Goal: Task Accomplishment & Management: Use online tool/utility

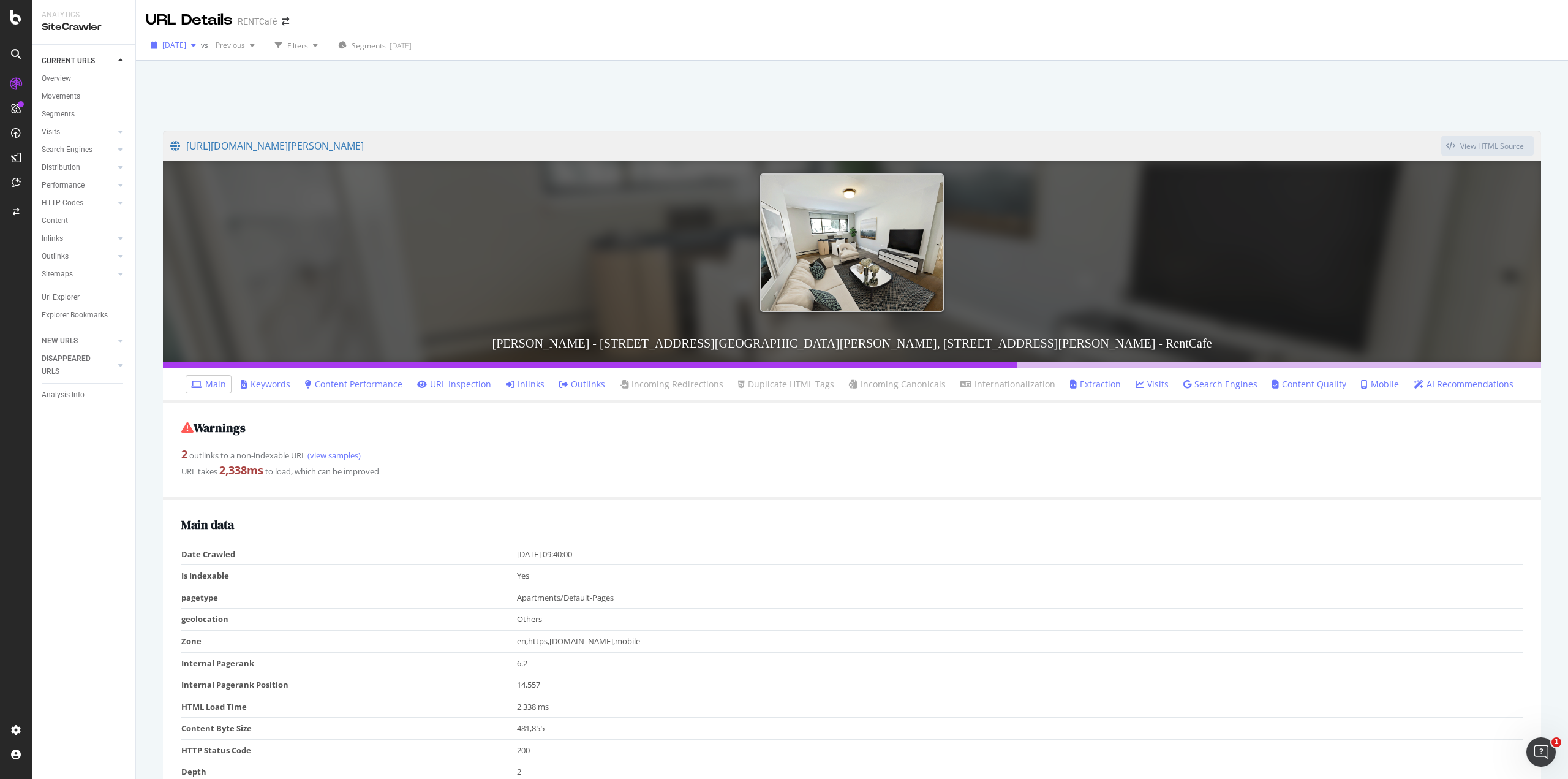
click at [186, 48] on span "[DATE]" at bounding box center [174, 45] width 24 height 11
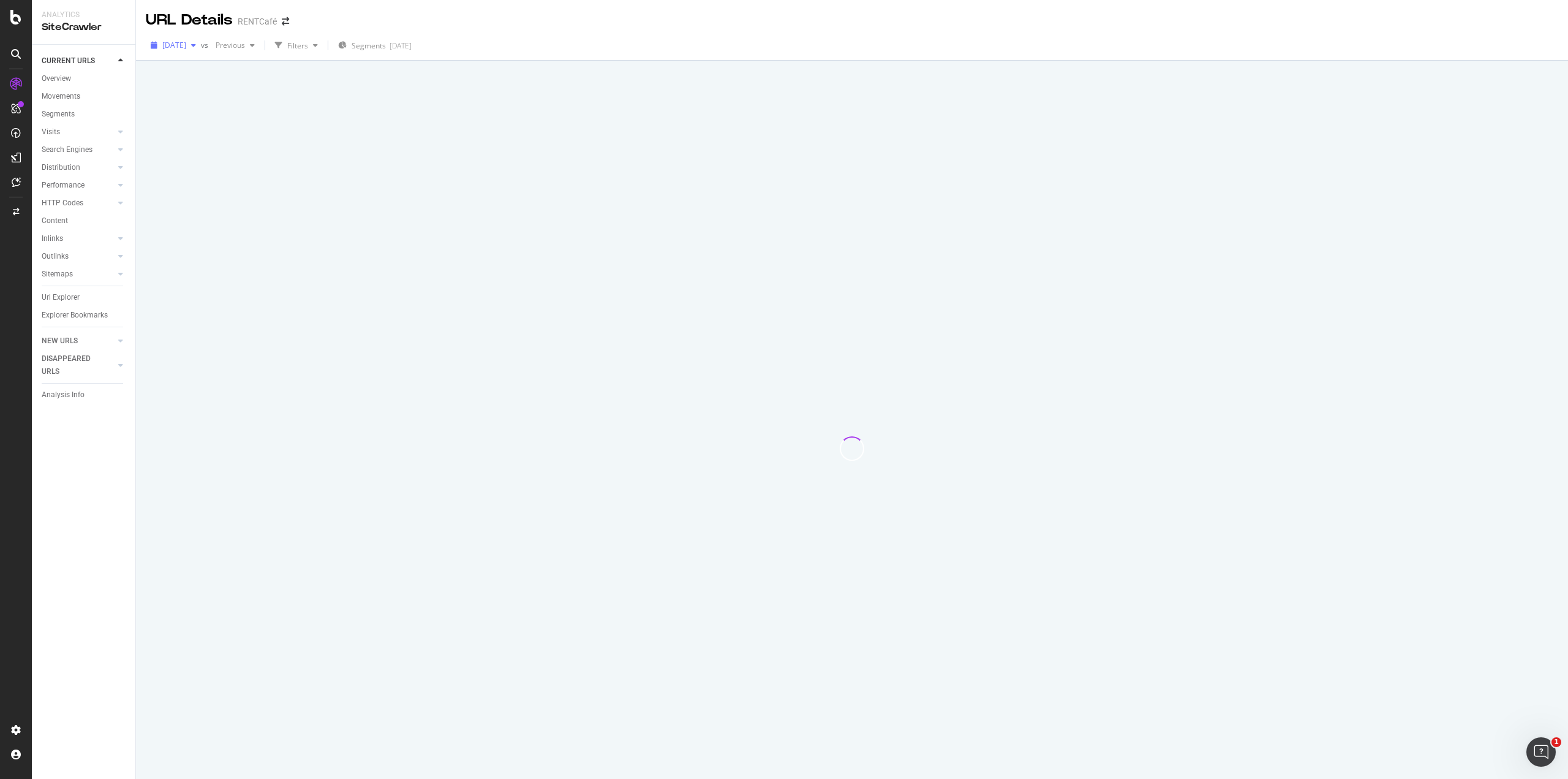
click at [186, 48] on span "[DATE]" at bounding box center [174, 45] width 24 height 11
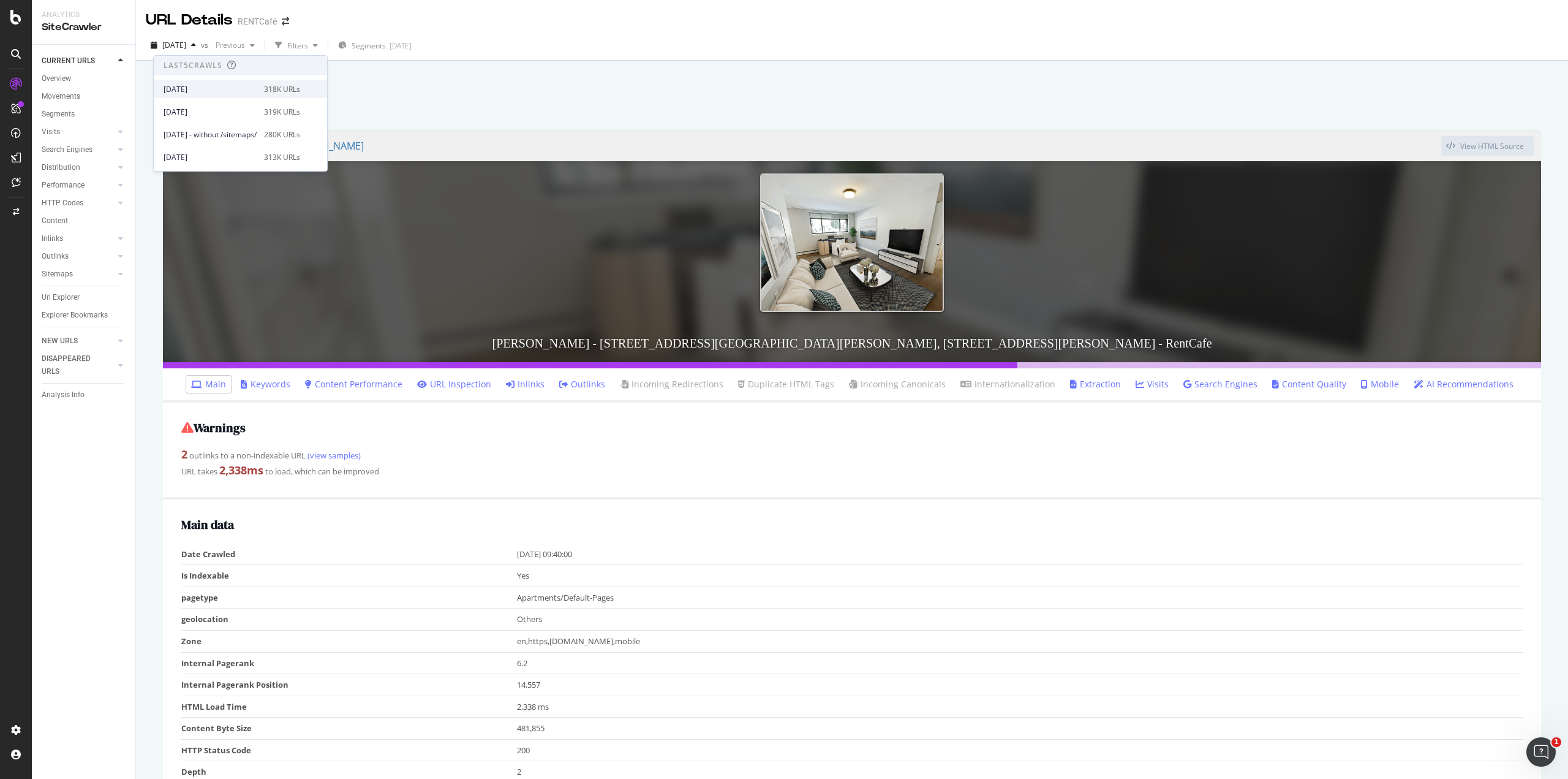
click at [203, 88] on div "2025 Sep. 17th" at bounding box center [209, 89] width 93 height 11
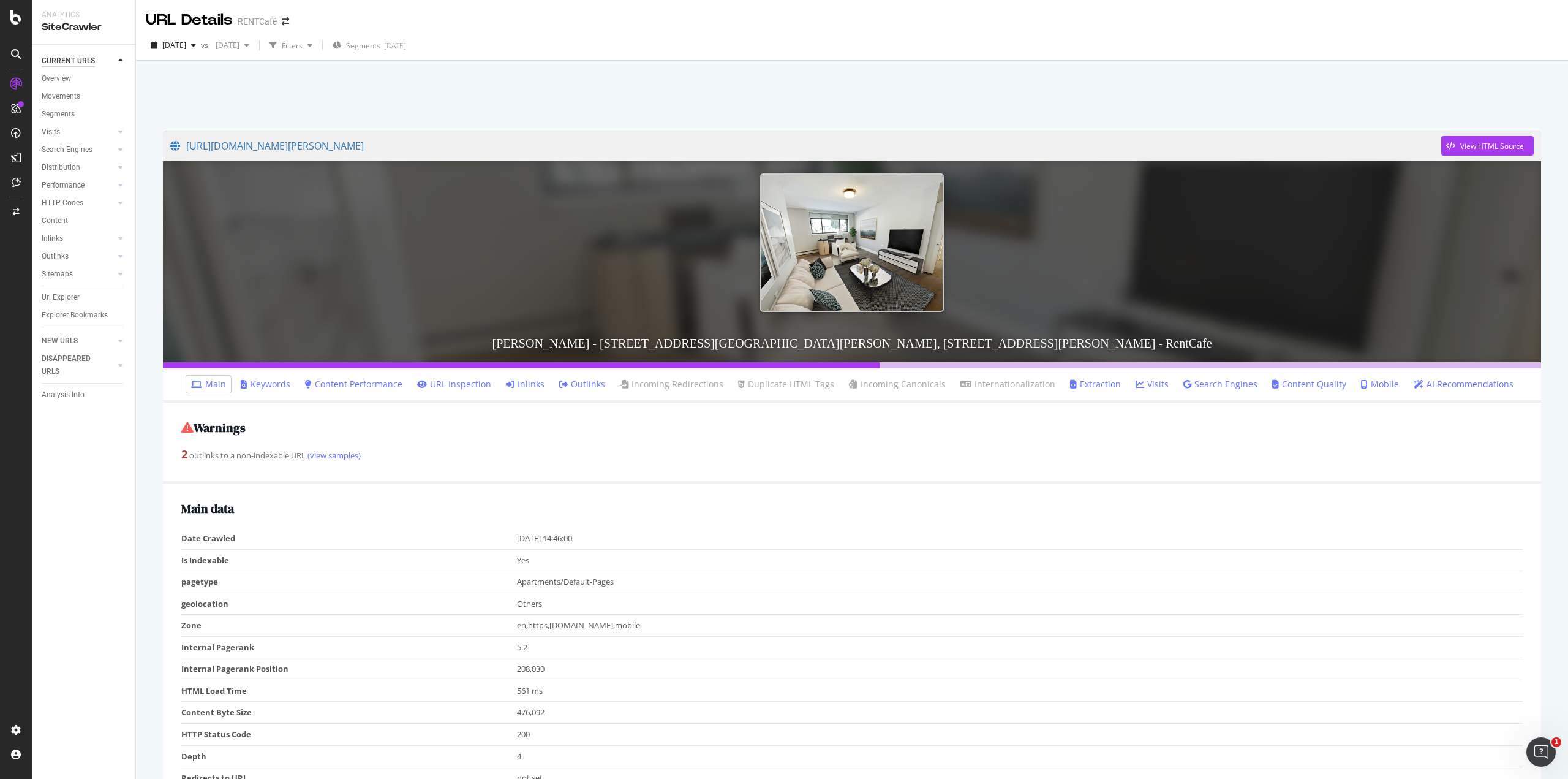
click at [88, 66] on div "CURRENT URLS" at bounding box center [68, 61] width 53 height 13
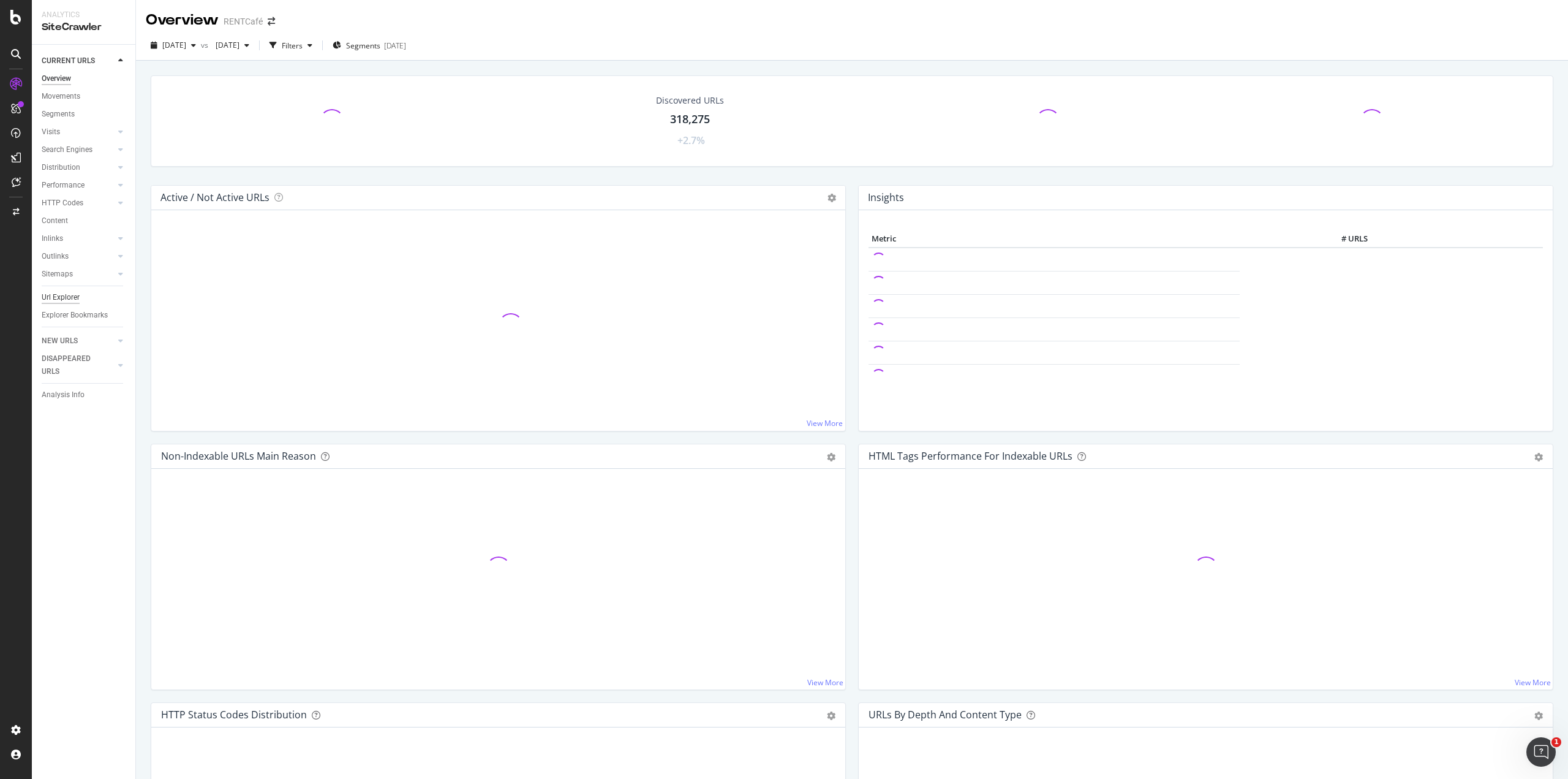
click at [74, 298] on div "Url Explorer" at bounding box center [61, 298] width 38 height 13
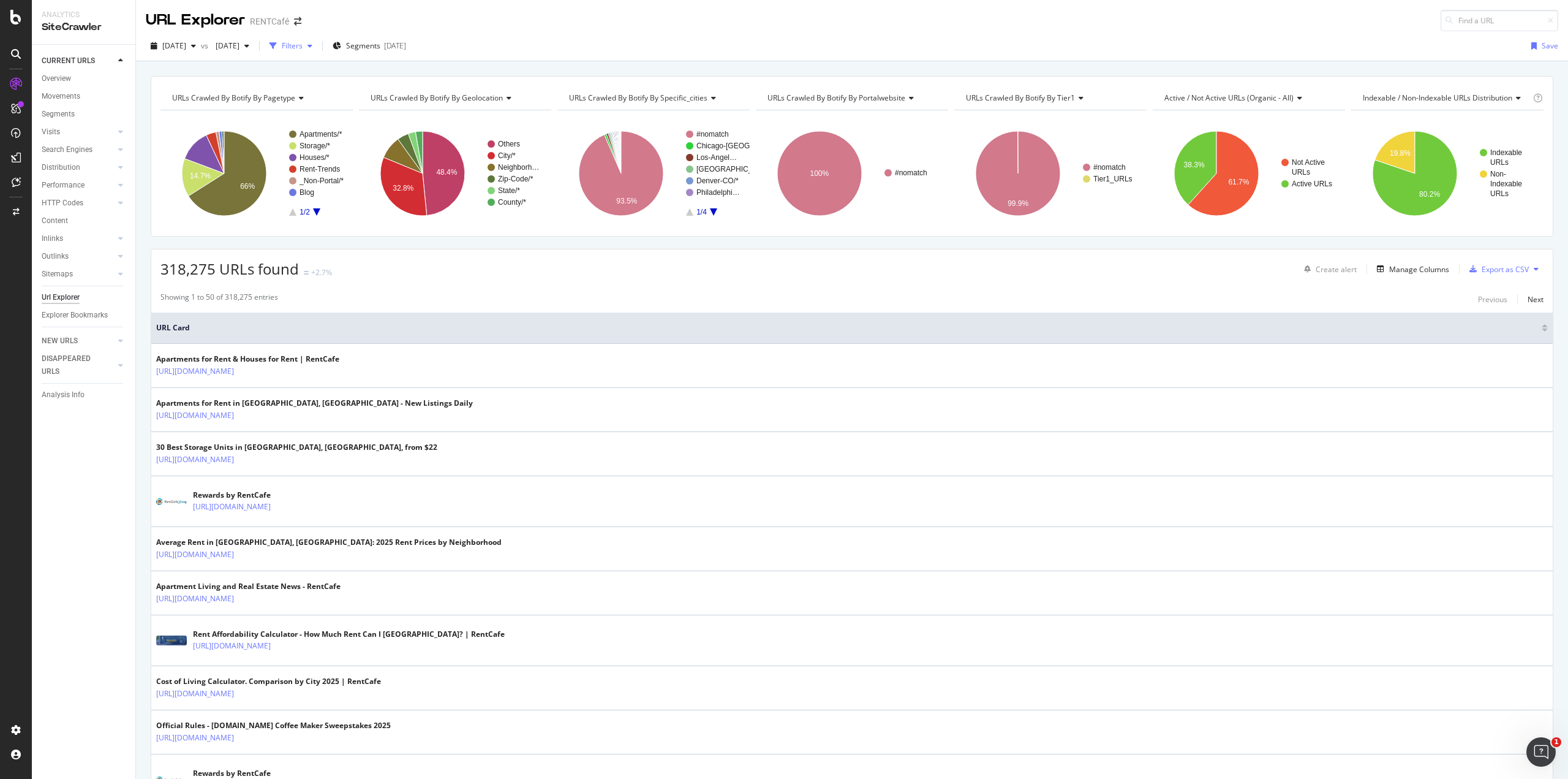
click at [303, 47] on div "Filters" at bounding box center [291, 45] width 21 height 11
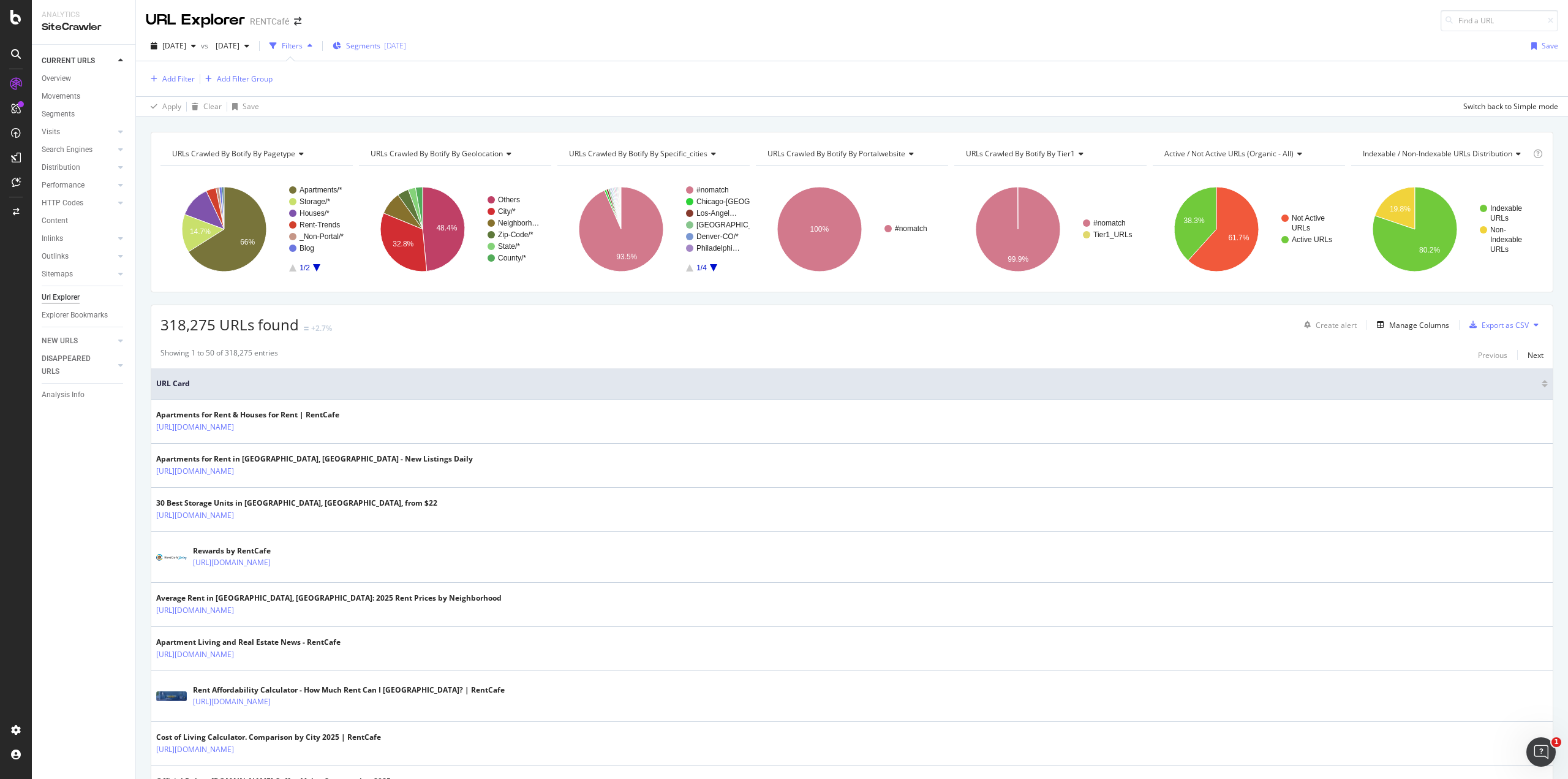
click at [380, 44] on span "Segments" at bounding box center [363, 45] width 34 height 11
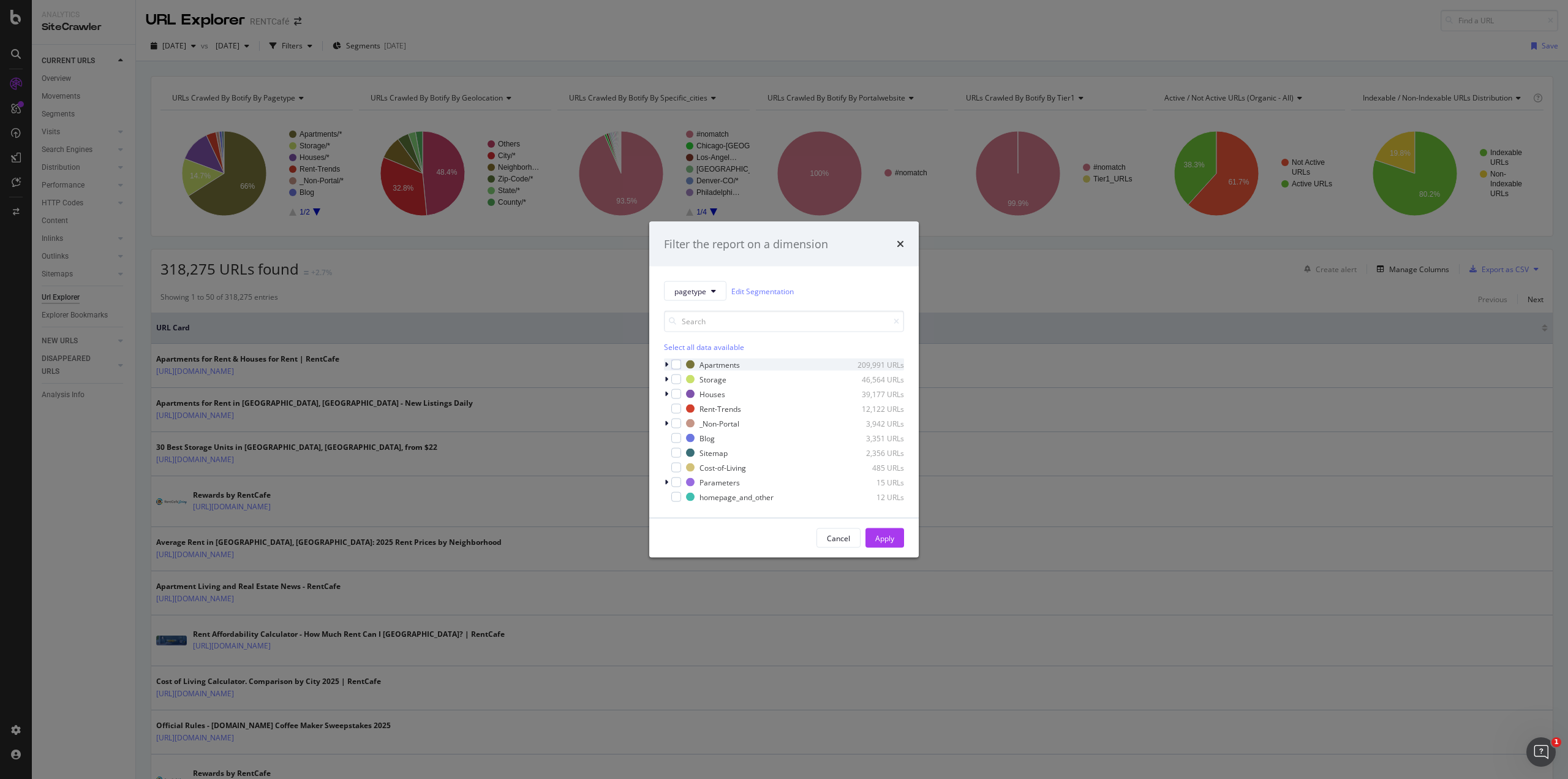
click at [668, 364] on icon "modal" at bounding box center [666, 364] width 3 height 7
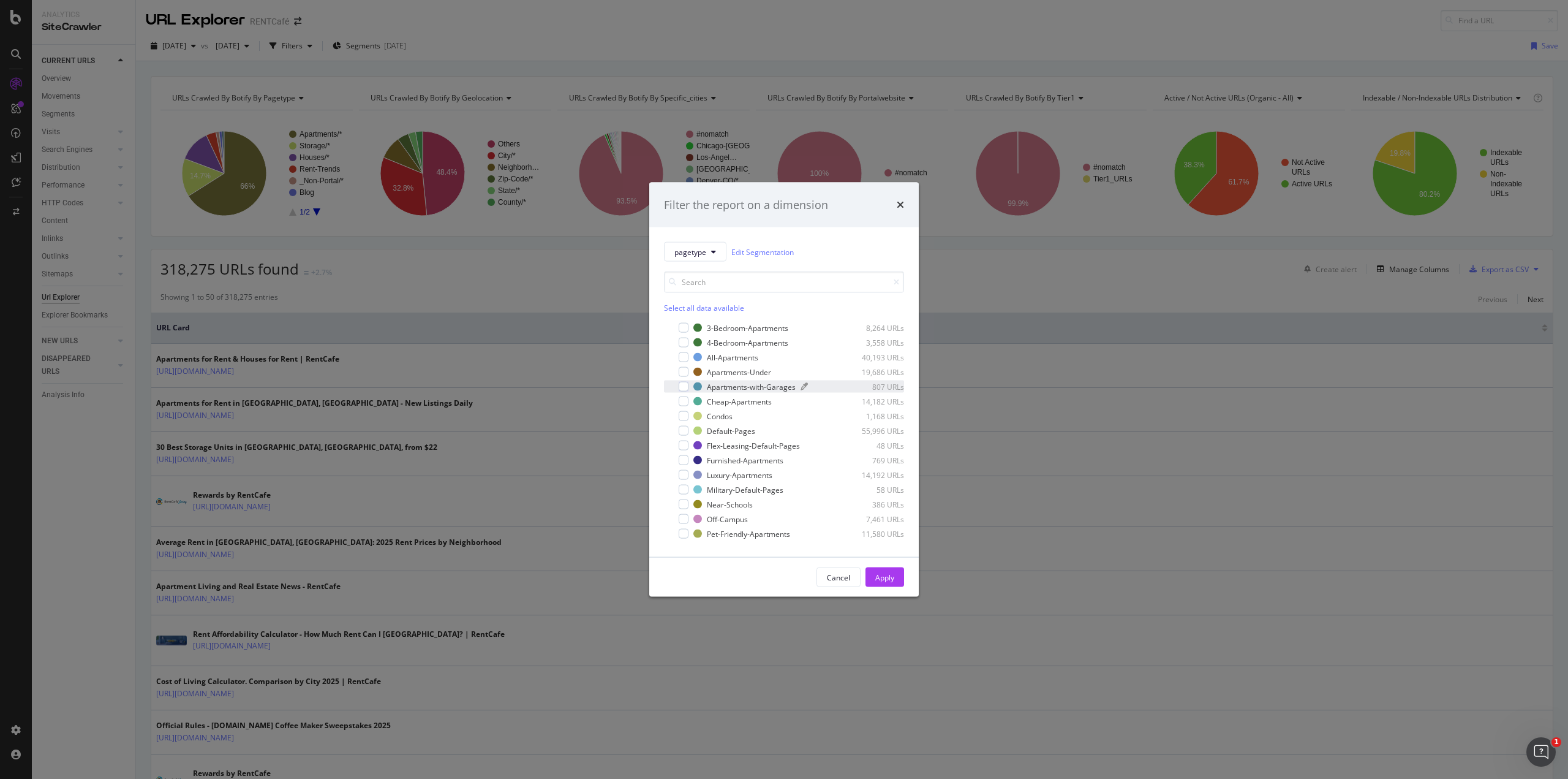
scroll to position [62, 0]
click at [721, 369] on div "Apartments-Under" at bounding box center [738, 364] width 64 height 11
click at [874, 571] on button "Apply" at bounding box center [885, 577] width 39 height 20
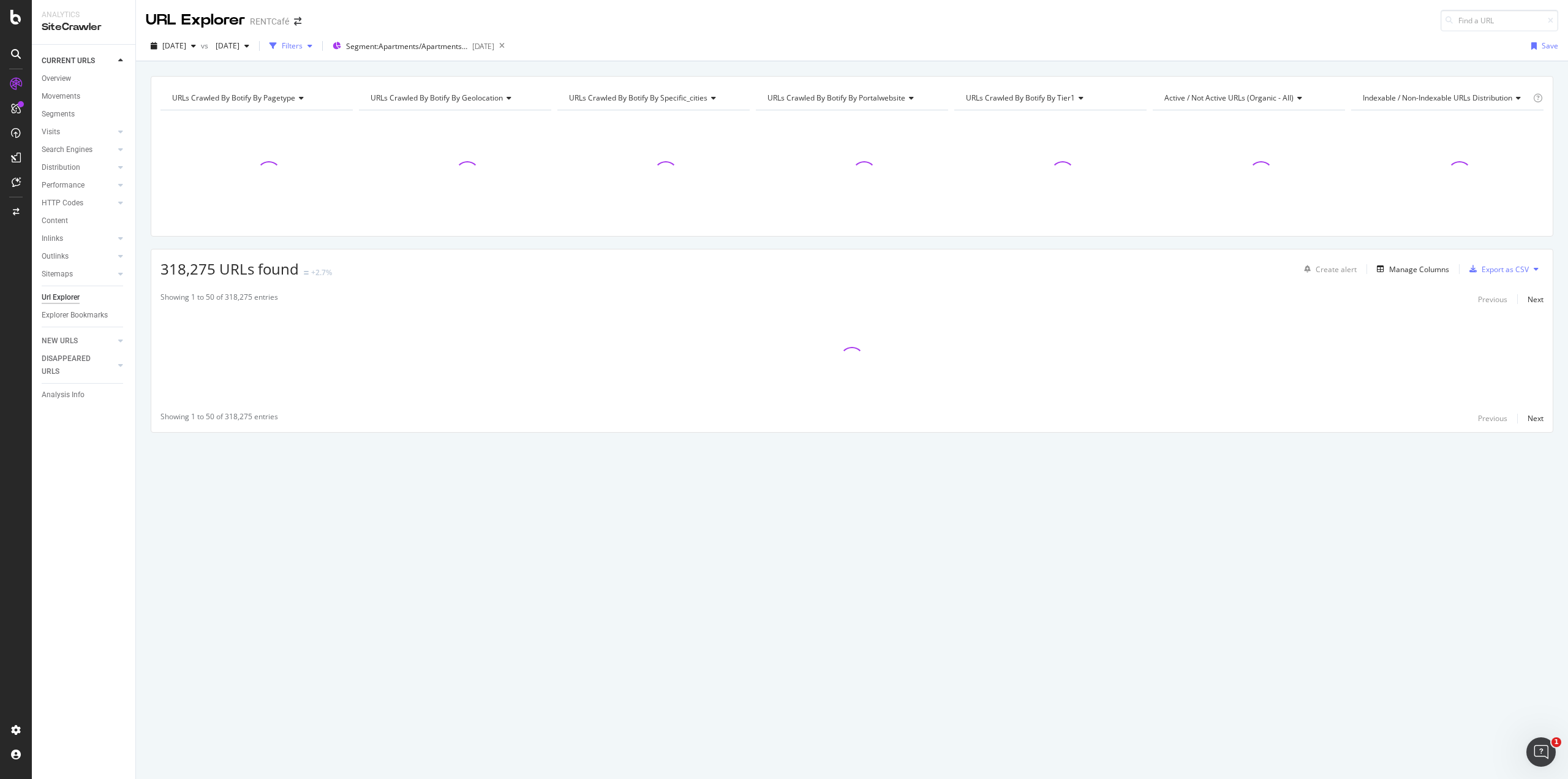
click at [303, 47] on div "Filters" at bounding box center [291, 45] width 21 height 11
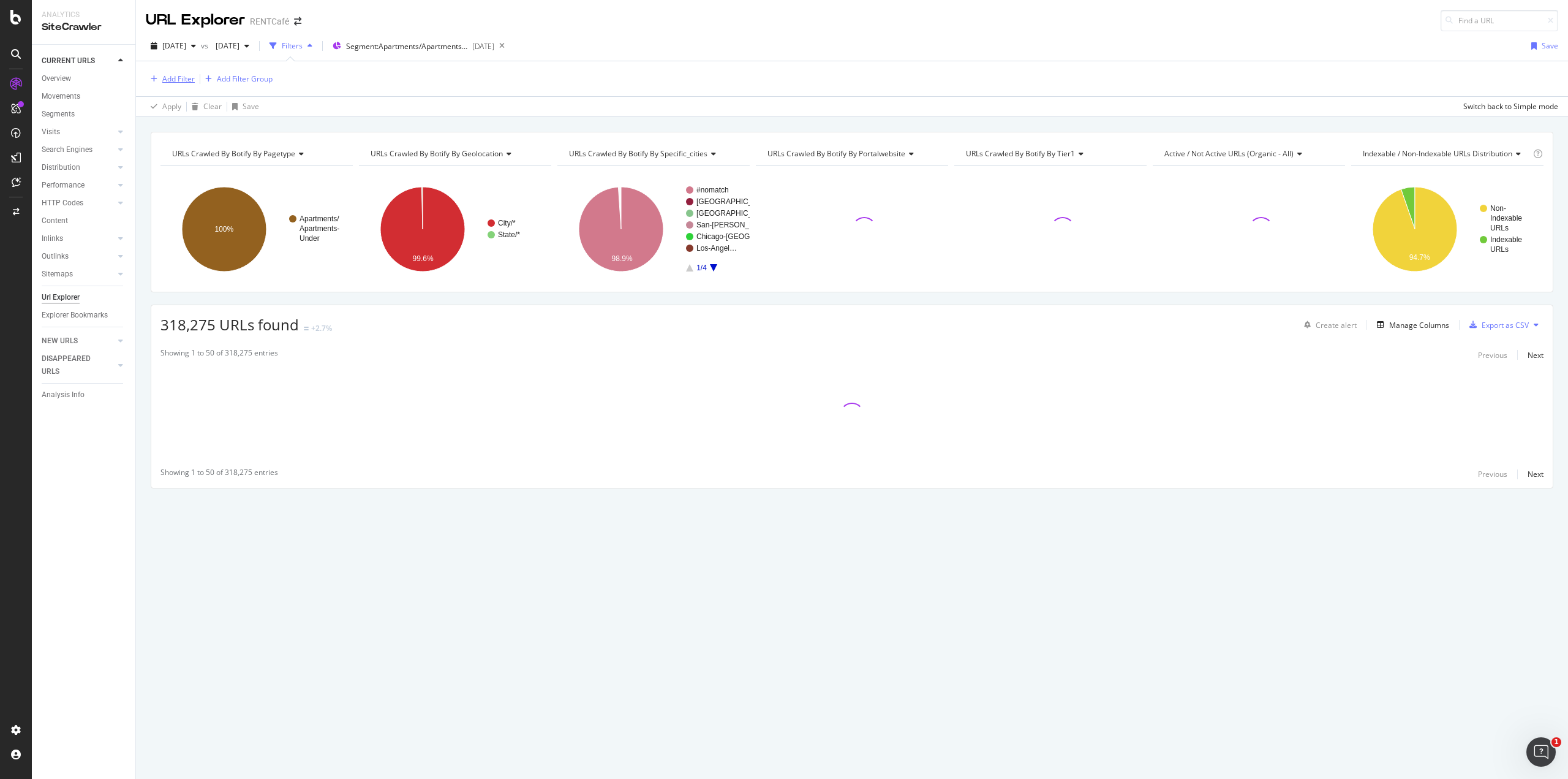
click at [185, 81] on div "Add Filter" at bounding box center [179, 79] width 33 height 11
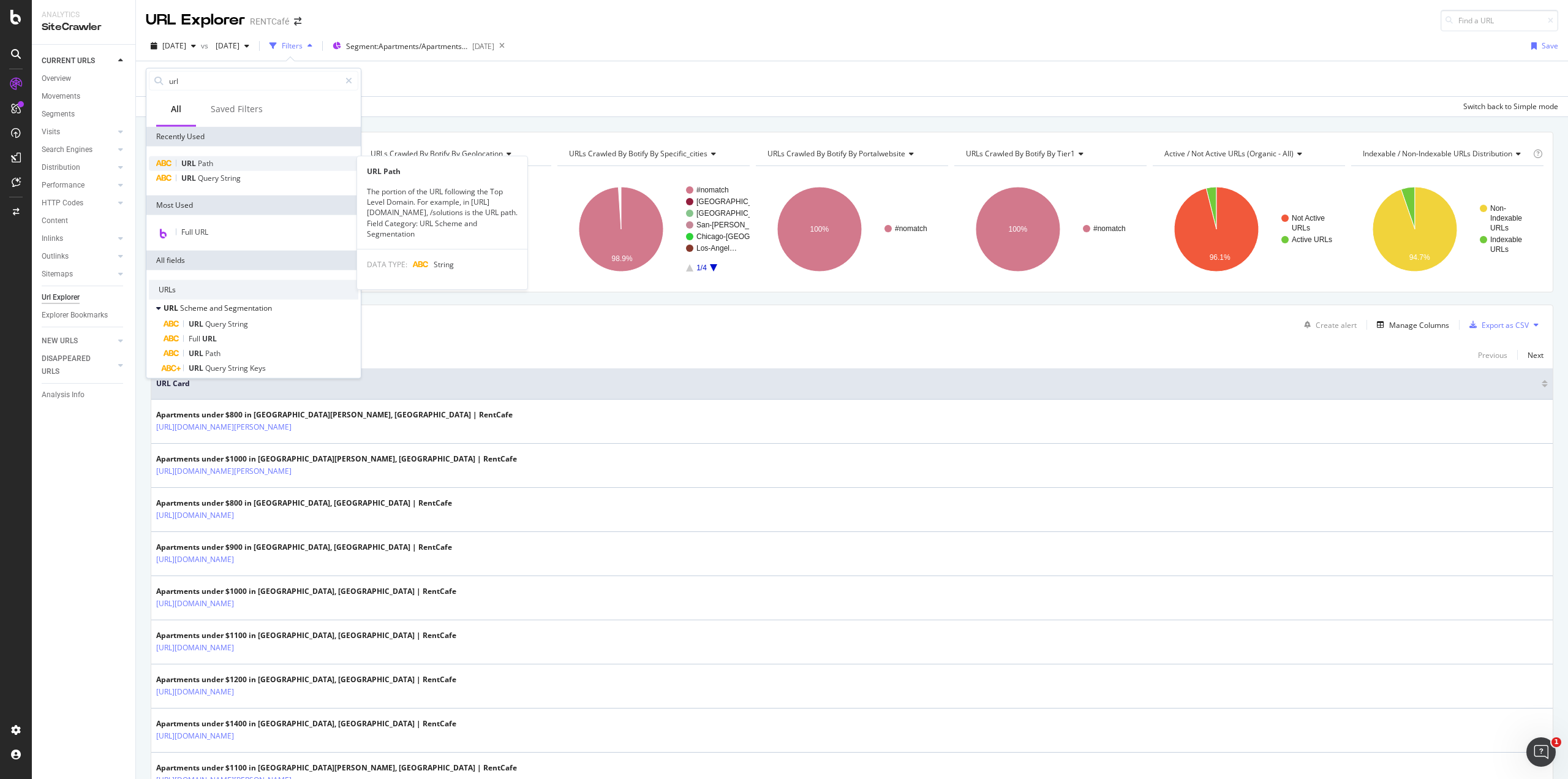
type input "url"
click at [200, 159] on span "Path" at bounding box center [205, 163] width 16 height 11
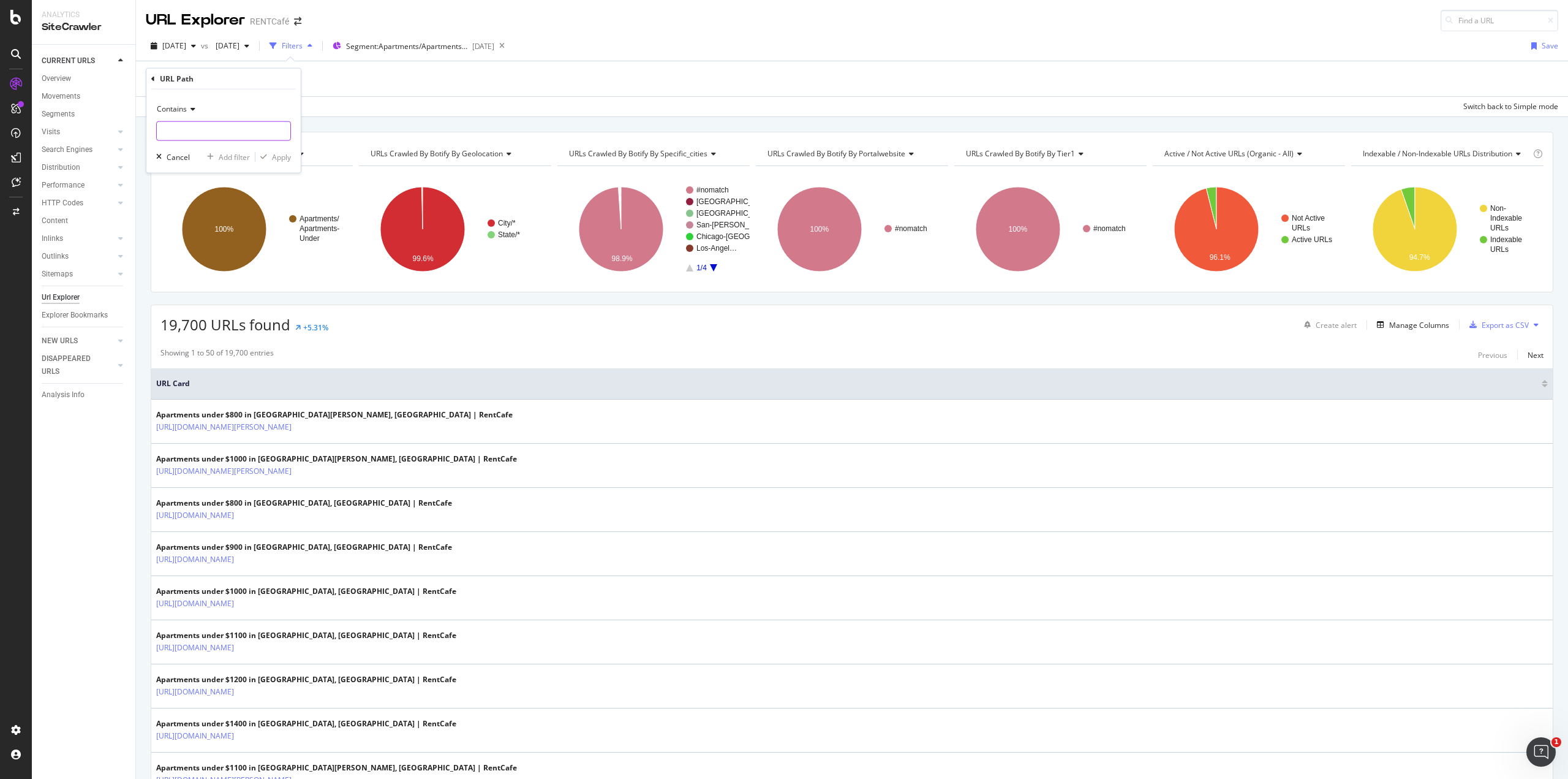
click at [179, 132] on input "text" at bounding box center [223, 131] width 134 height 20
type input "/apartments-under-900/us/sc"
click at [286, 158] on div "Apply" at bounding box center [281, 156] width 19 height 11
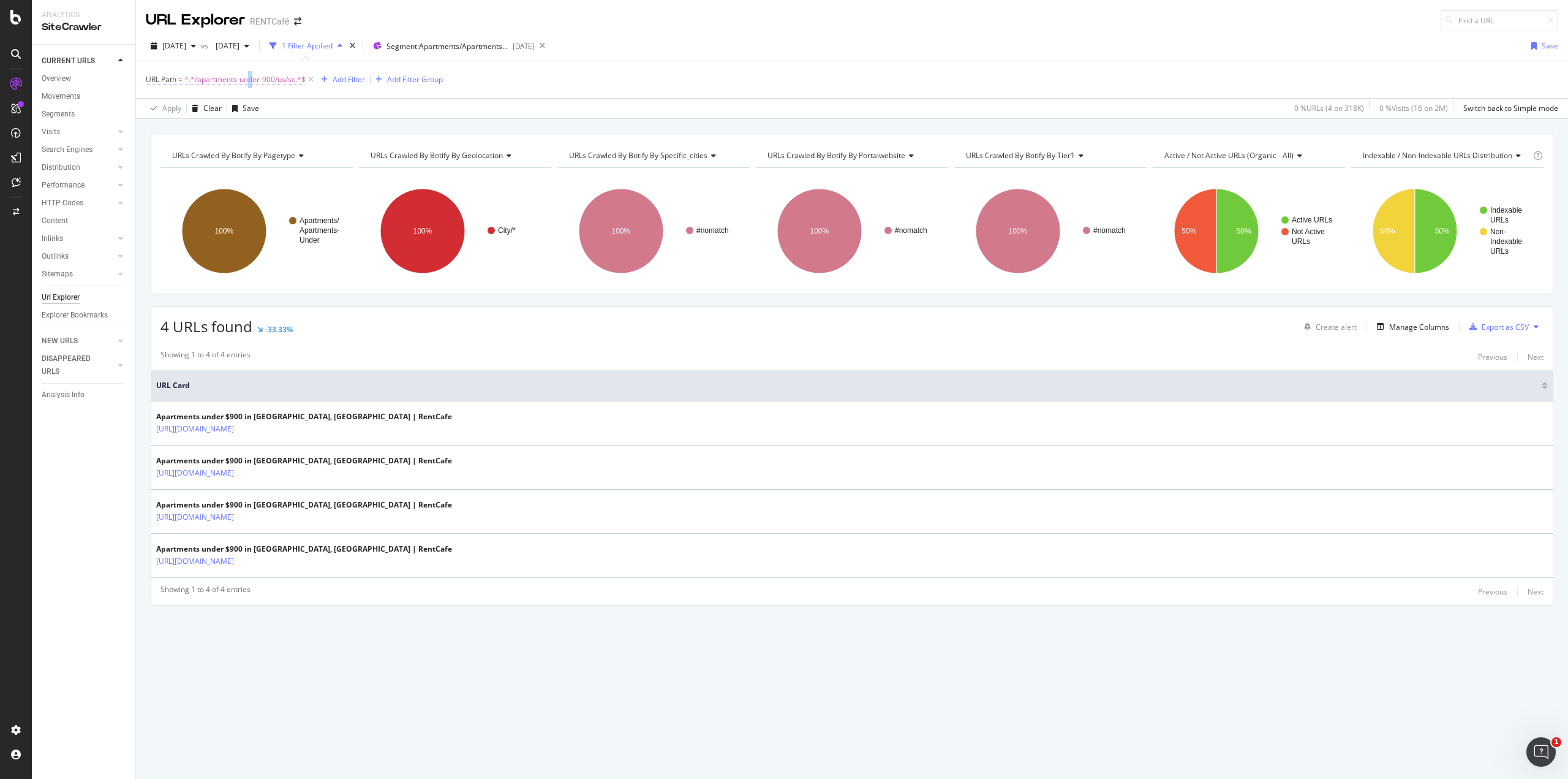
click at [251, 82] on span "^.*/apartments-under-900/us/sc.*$" at bounding box center [245, 80] width 121 height 17
click at [260, 131] on input "/apartments-under-900/us/sc" at bounding box center [214, 130] width 116 height 20
type input "/apartments-under-900/us/ca"
click at [280, 156] on div "Apply" at bounding box center [281, 155] width 19 height 11
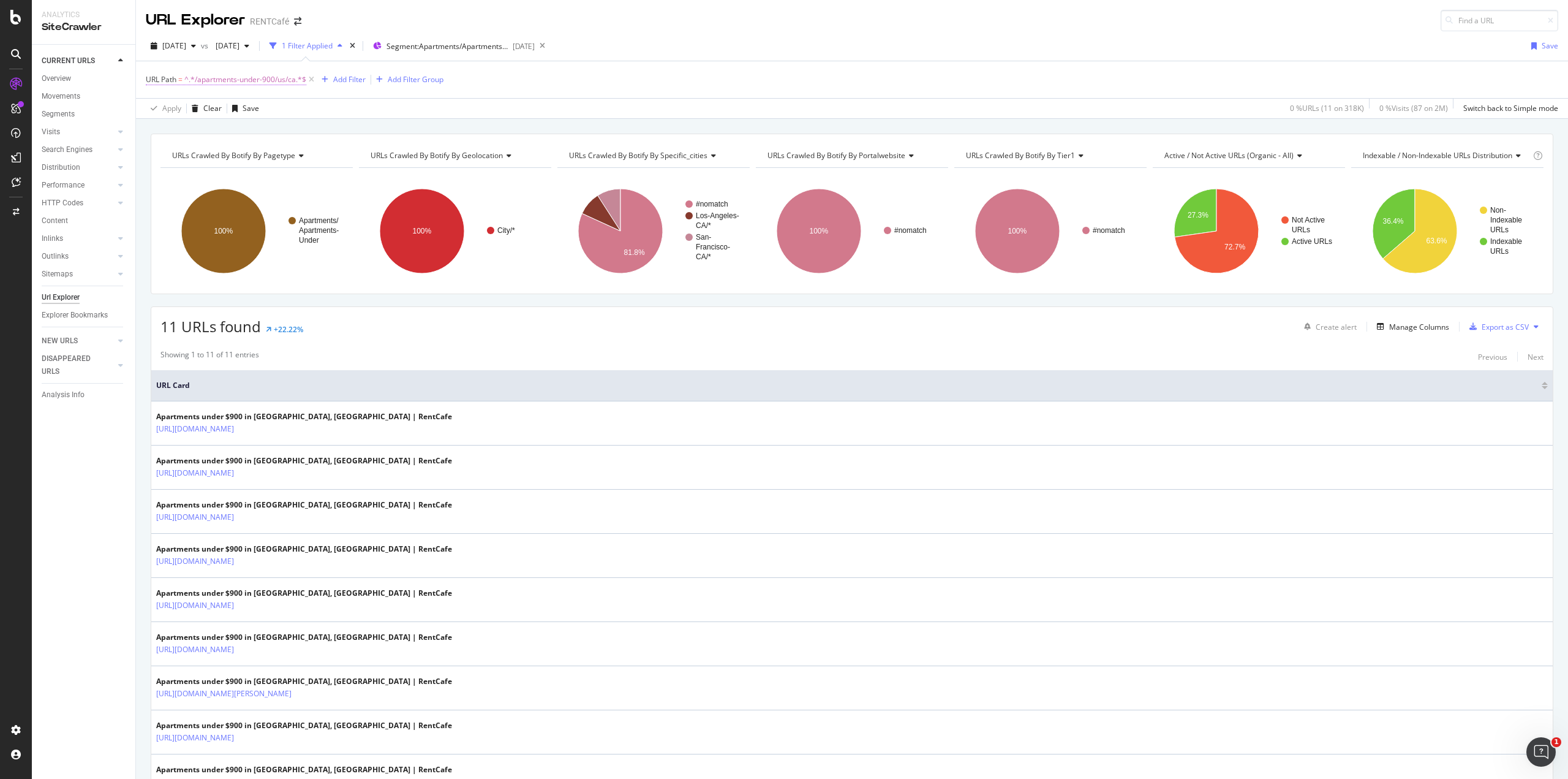
click at [288, 76] on span "^.*/apartments-under-900/us/ca.*$" at bounding box center [245, 80] width 122 height 17
click at [234, 131] on input "/apartments-under-900/us/ca" at bounding box center [214, 130] width 116 height 20
click at [228, 129] on input "/apartments-under-900/us/ca" at bounding box center [214, 130] width 116 height 20
type input "/apartments-under-1000/us/ca"
click at [277, 151] on div "Apply" at bounding box center [281, 155] width 19 height 11
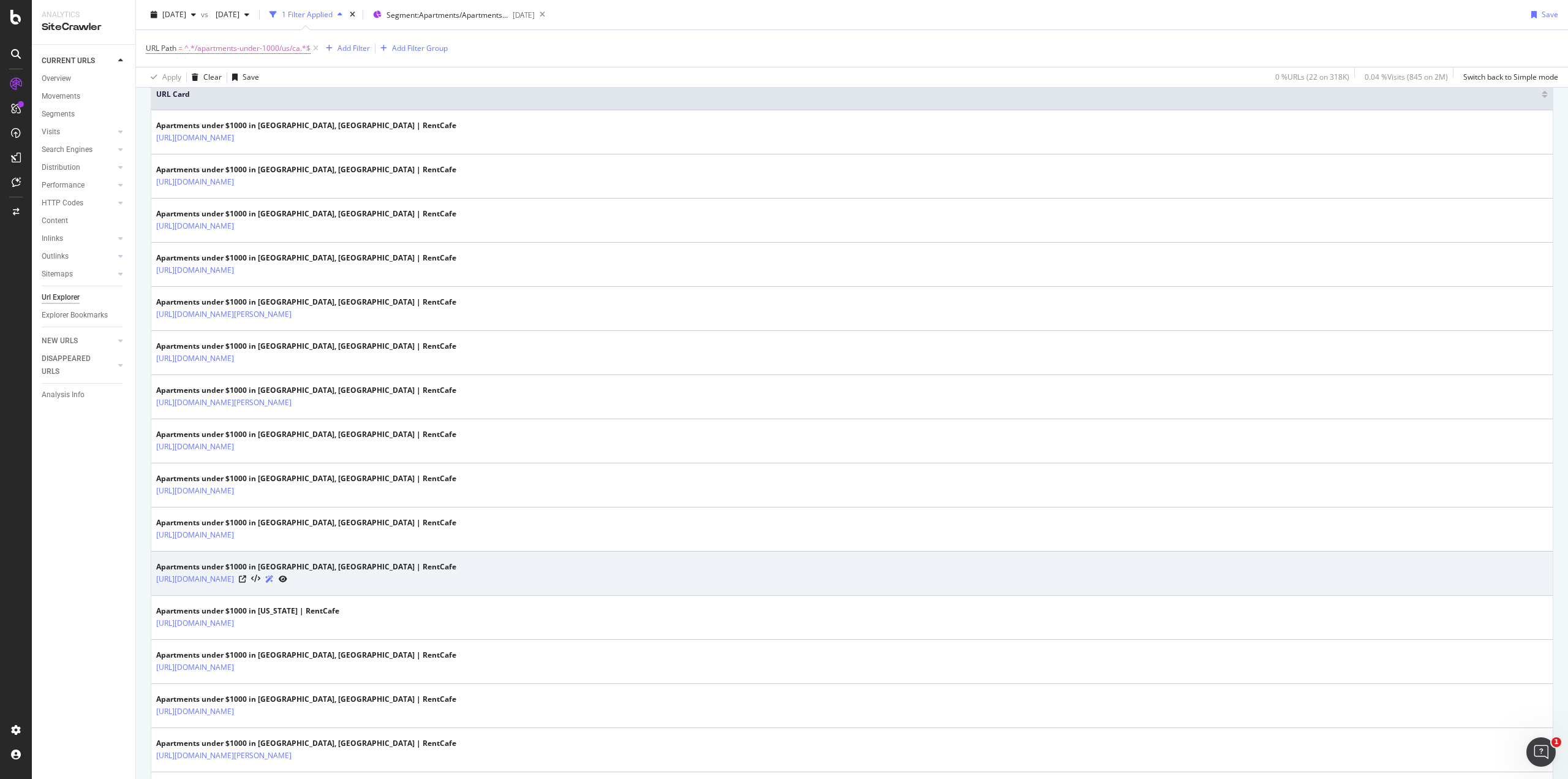
scroll to position [306, 0]
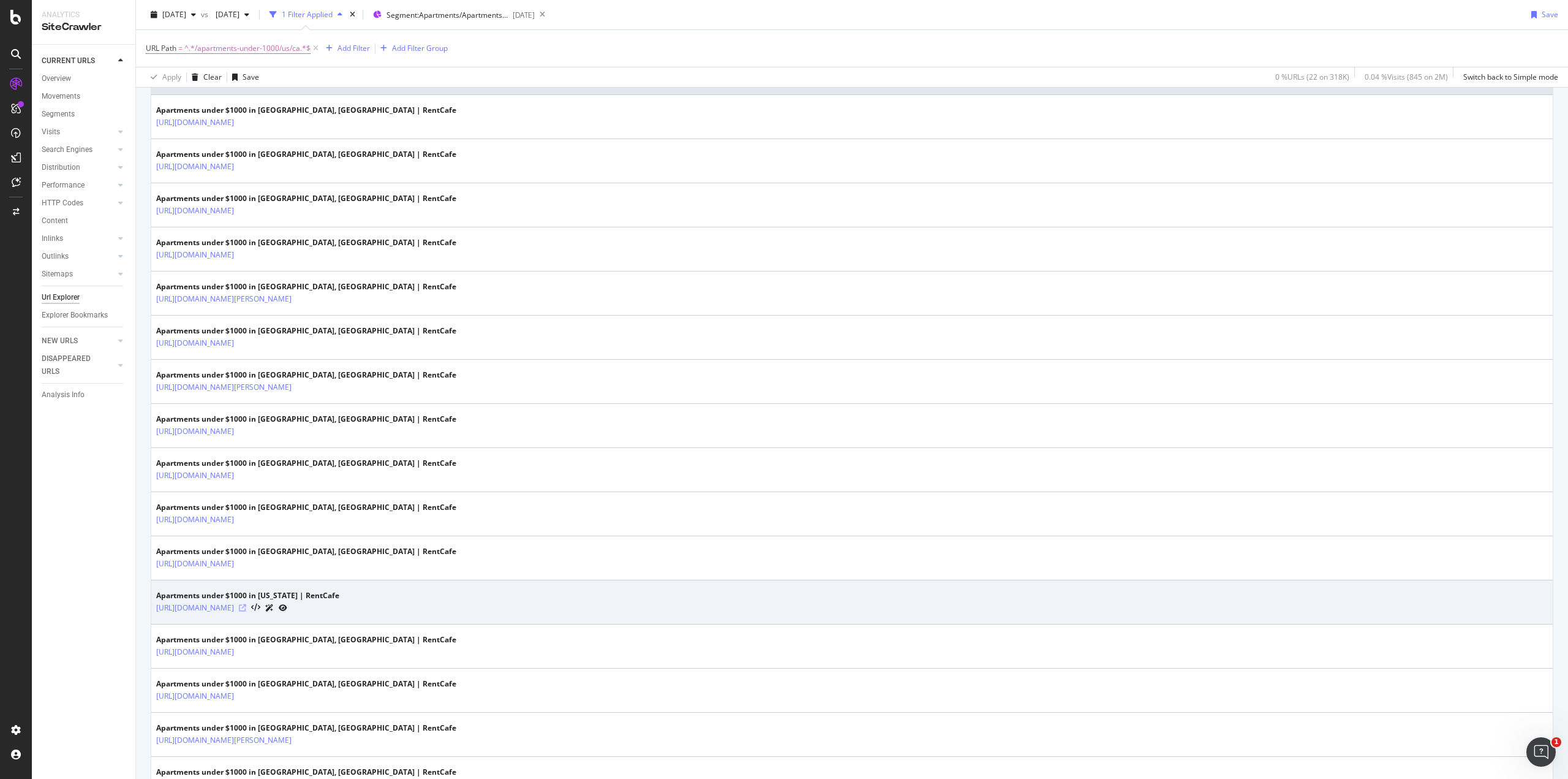
click at [246, 605] on icon at bounding box center [242, 607] width 7 height 7
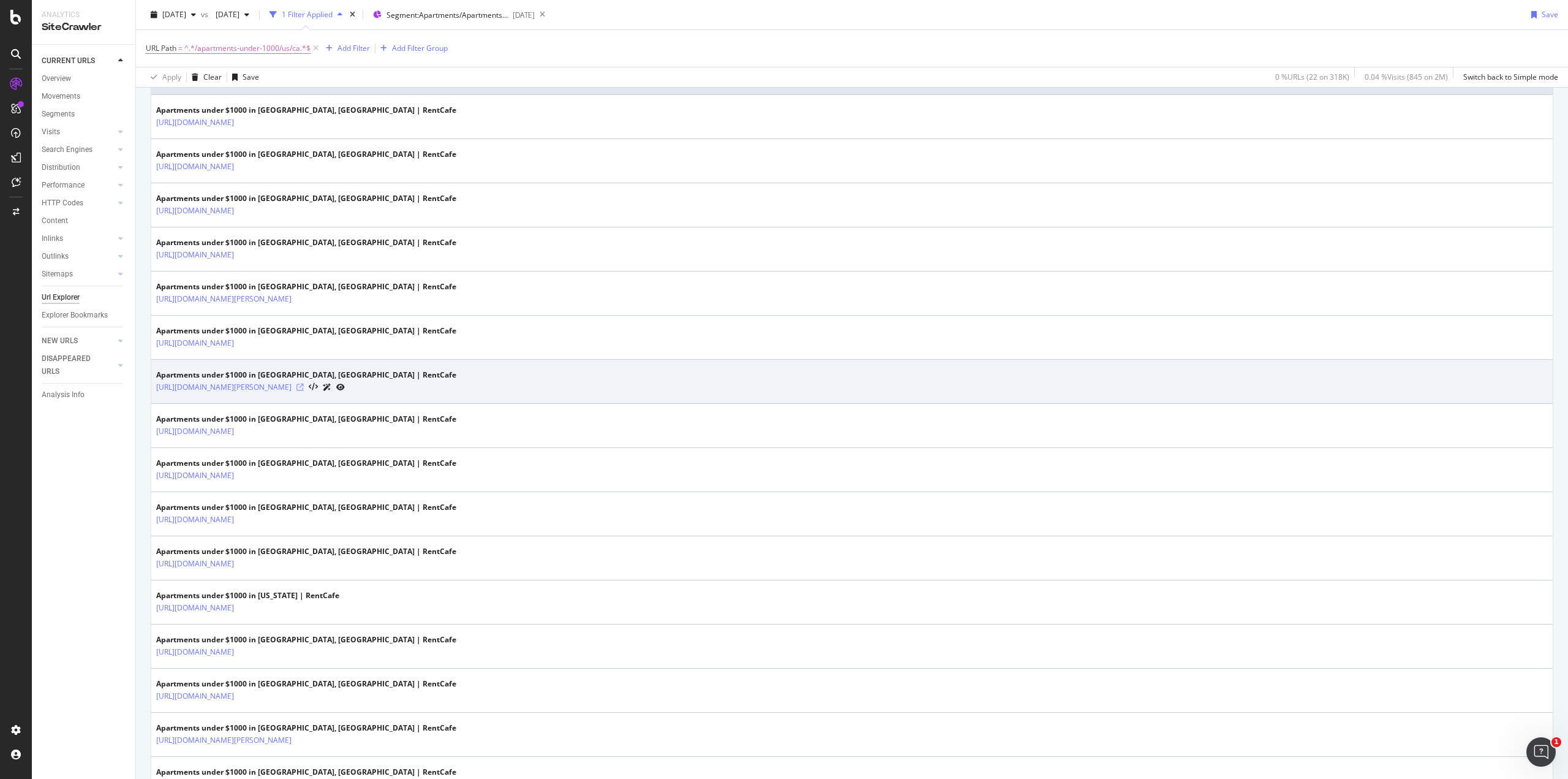
click at [304, 384] on icon at bounding box center [299, 387] width 7 height 7
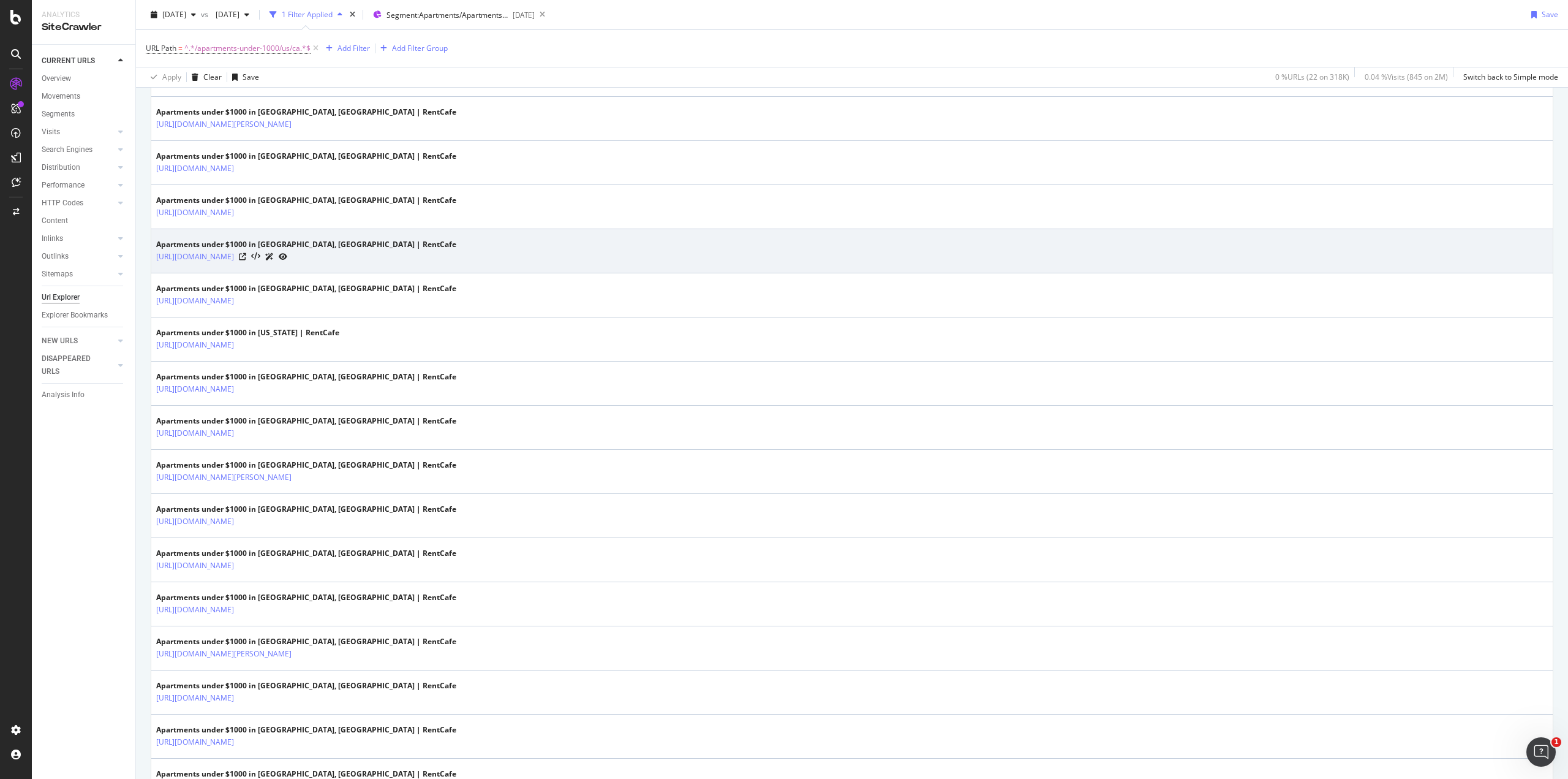
scroll to position [657, 0]
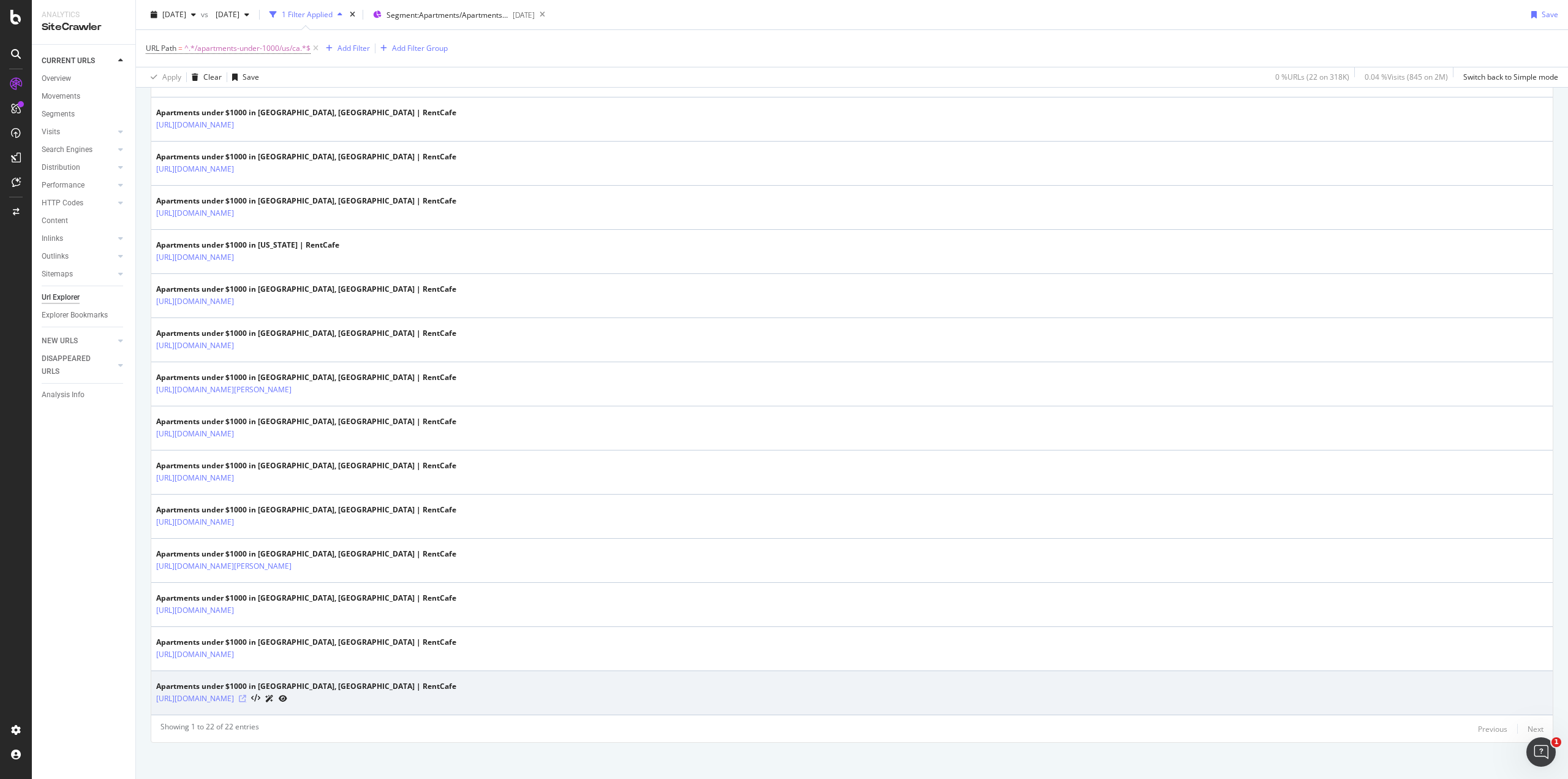
click at [246, 694] on icon at bounding box center [242, 698] width 7 height 7
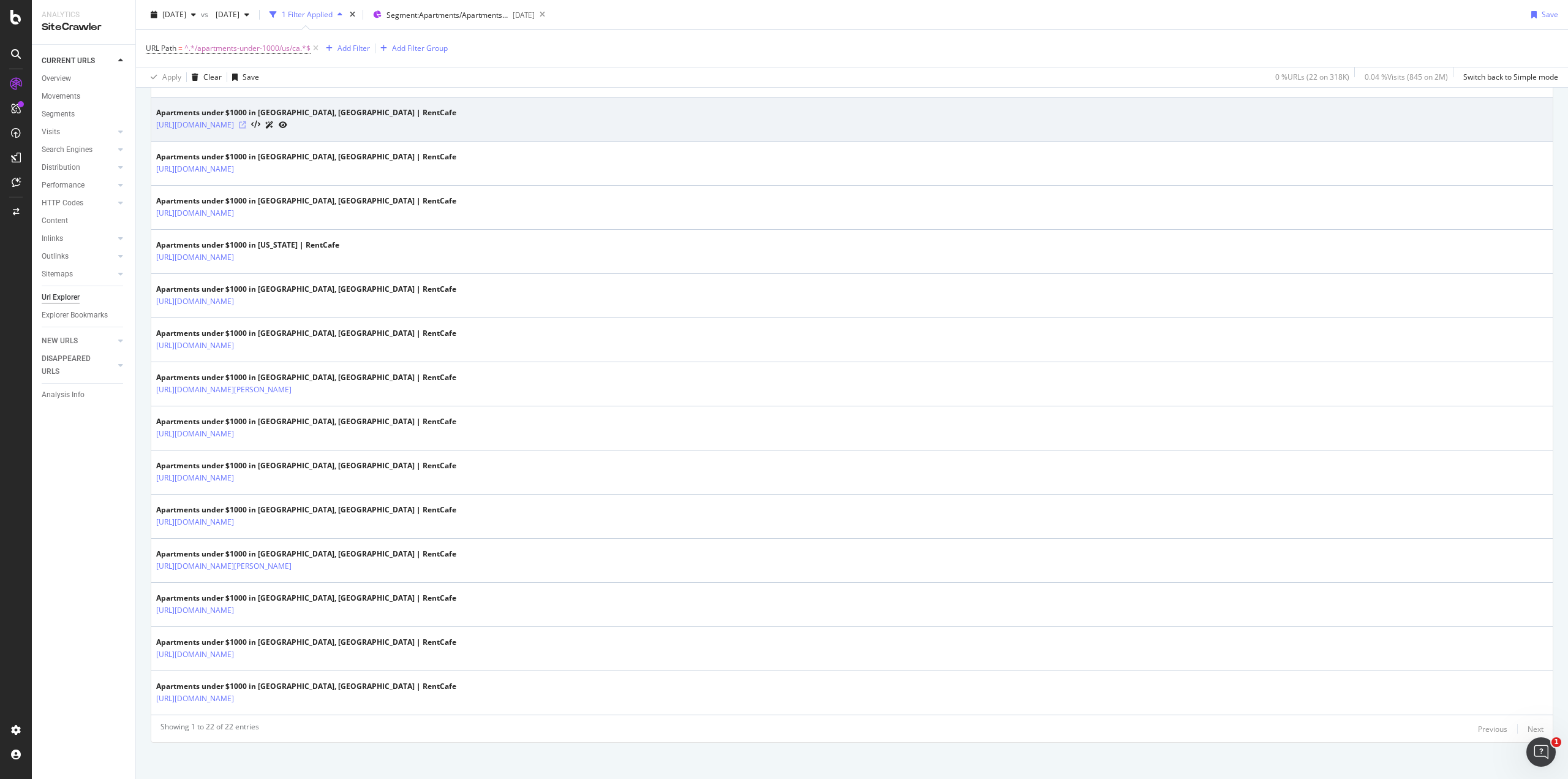
click at [246, 121] on icon at bounding box center [242, 125] width 7 height 7
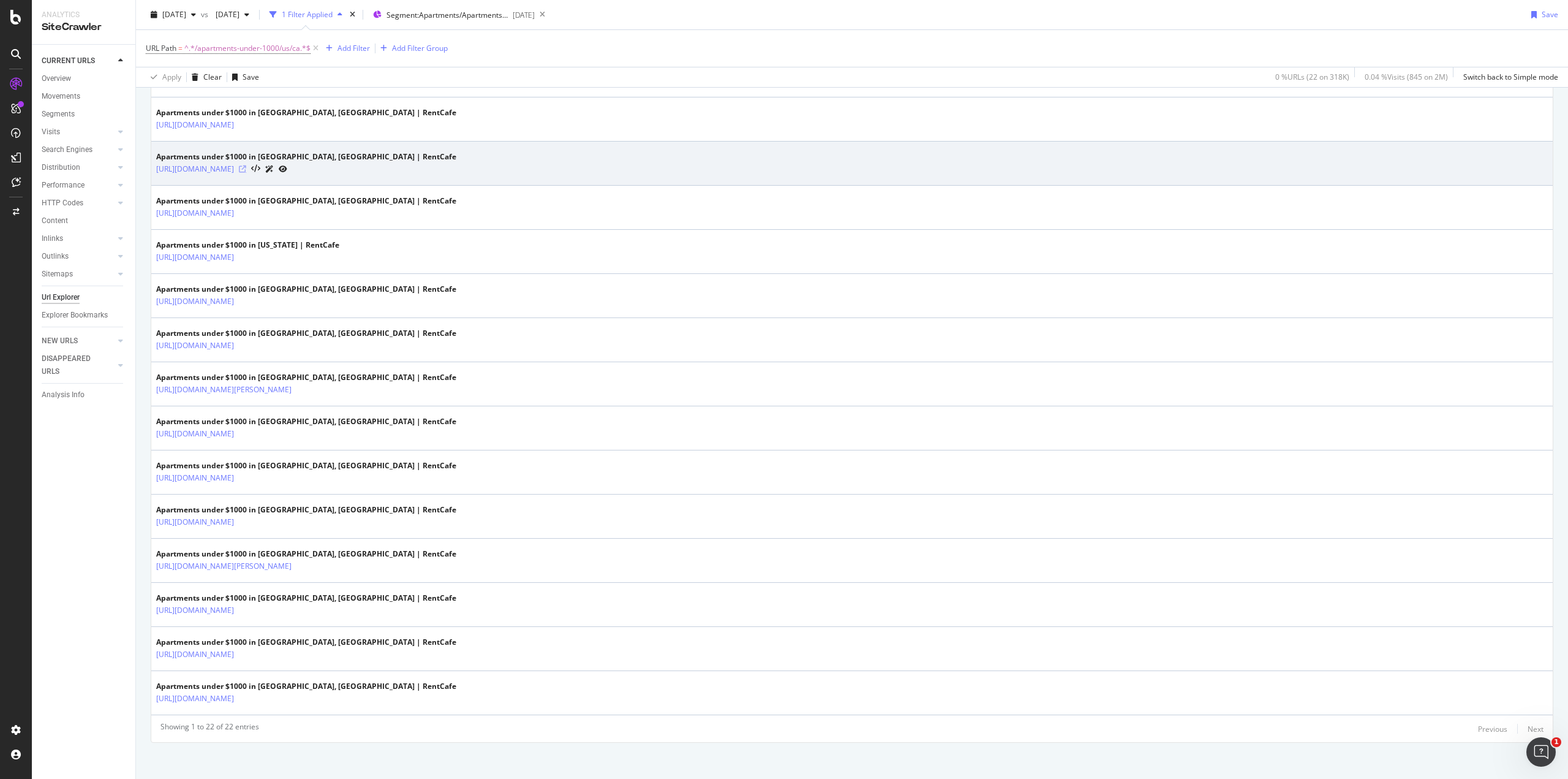
click at [246, 166] on icon at bounding box center [242, 169] width 7 height 7
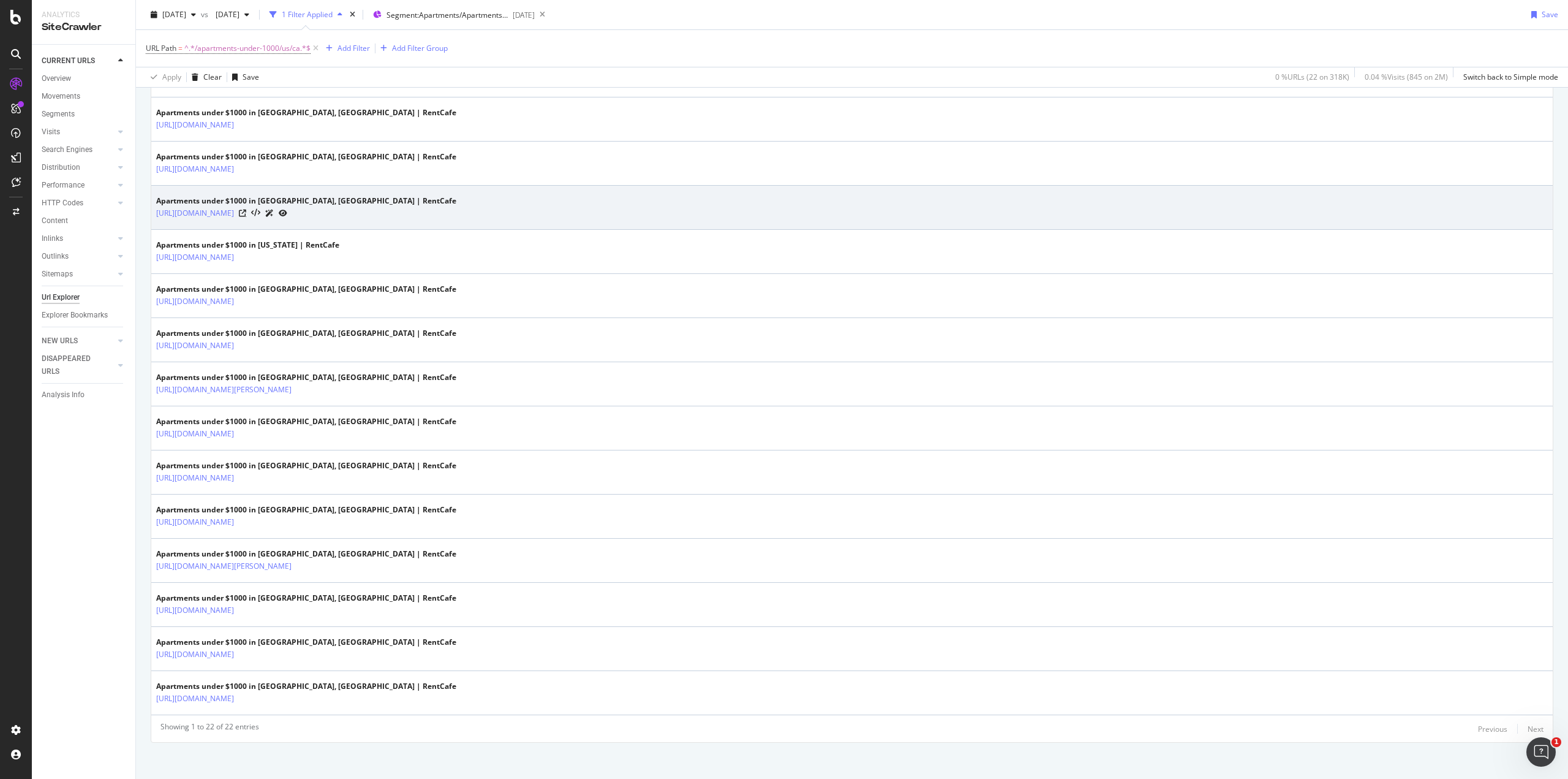
click at [287, 207] on div at bounding box center [263, 213] width 48 height 13
click at [246, 209] on icon at bounding box center [242, 213] width 7 height 7
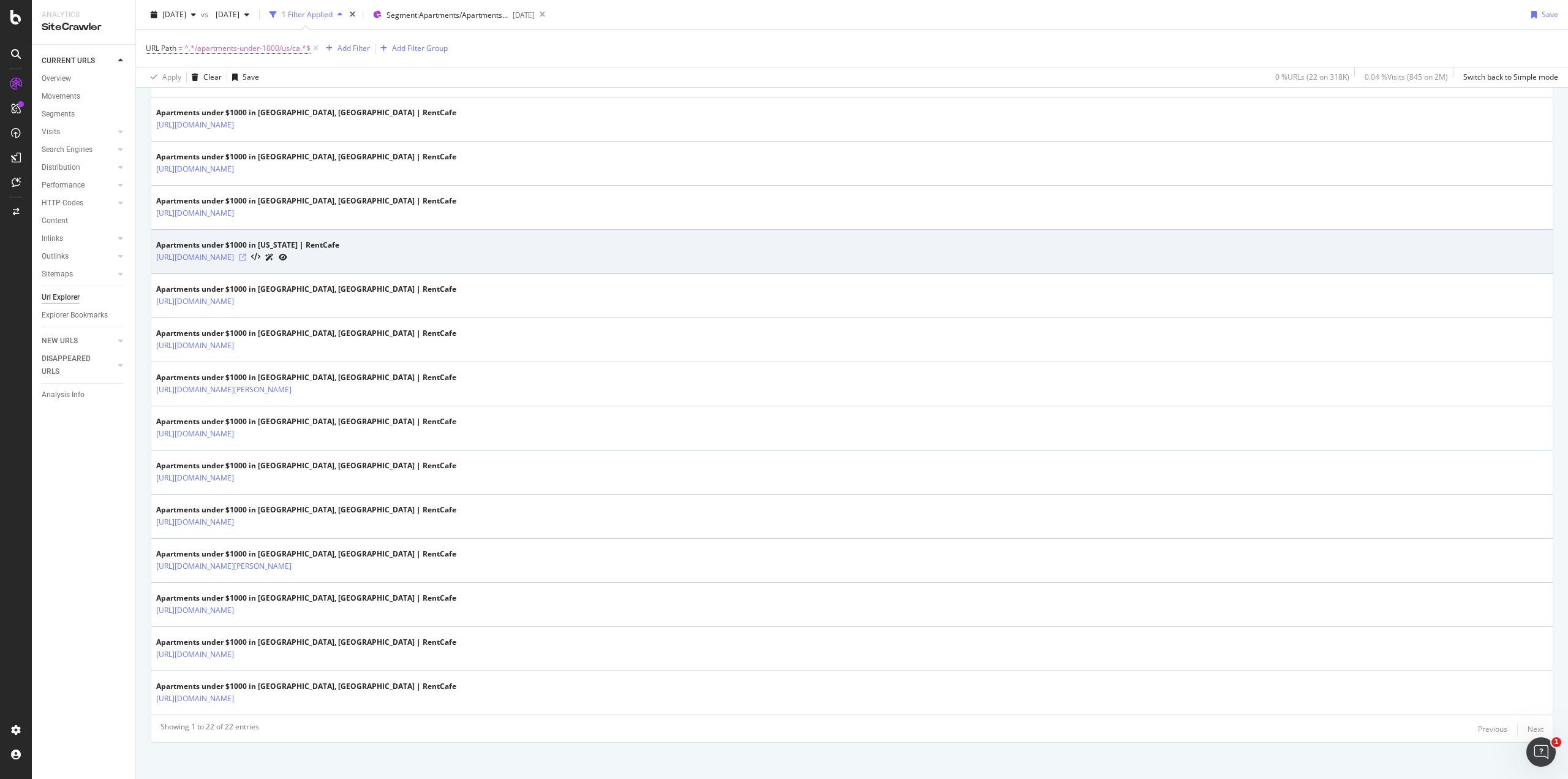
click at [246, 254] on icon at bounding box center [242, 257] width 7 height 7
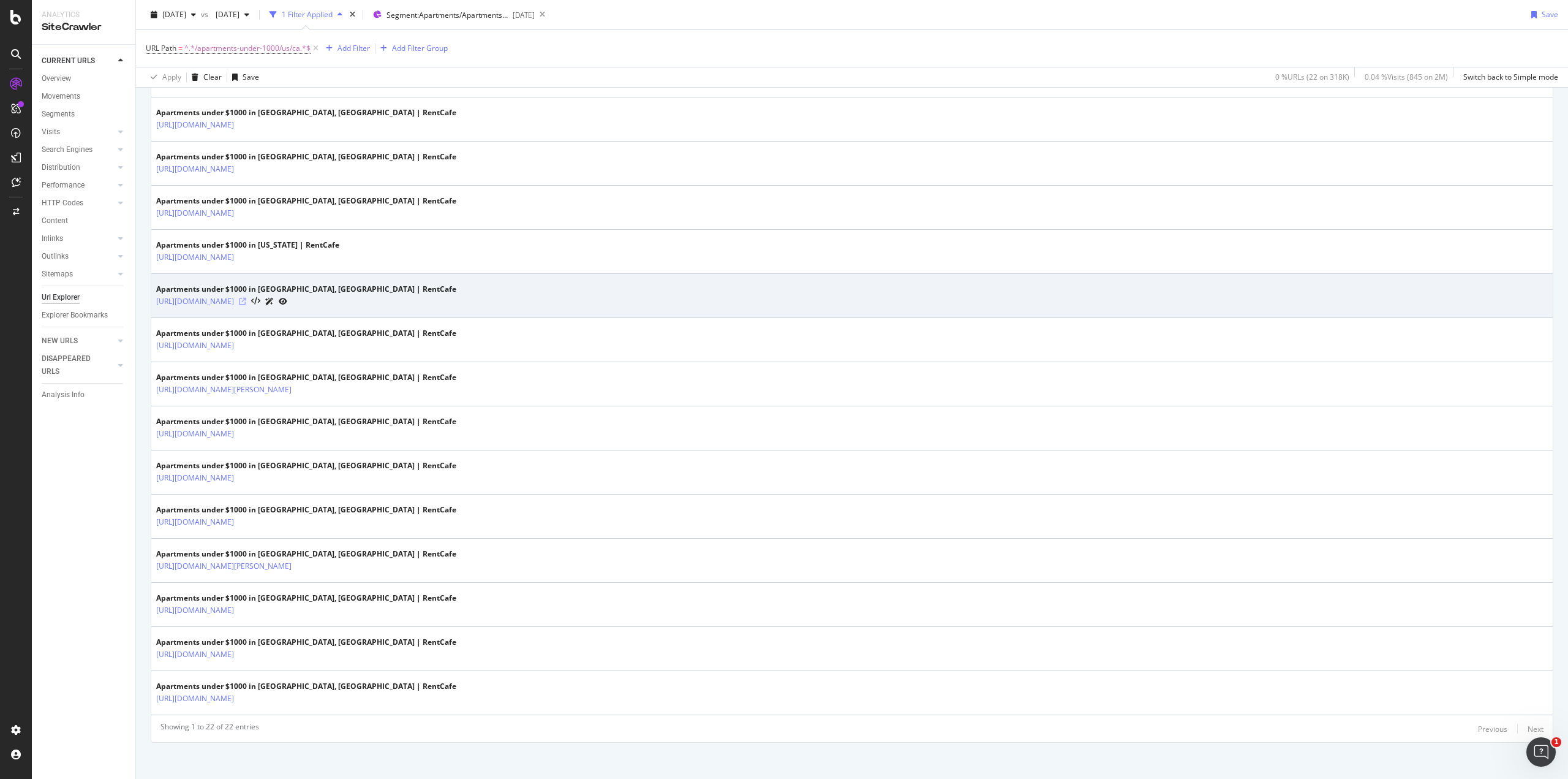
click at [246, 298] on icon at bounding box center [242, 301] width 7 height 7
